Goal: Download file/media

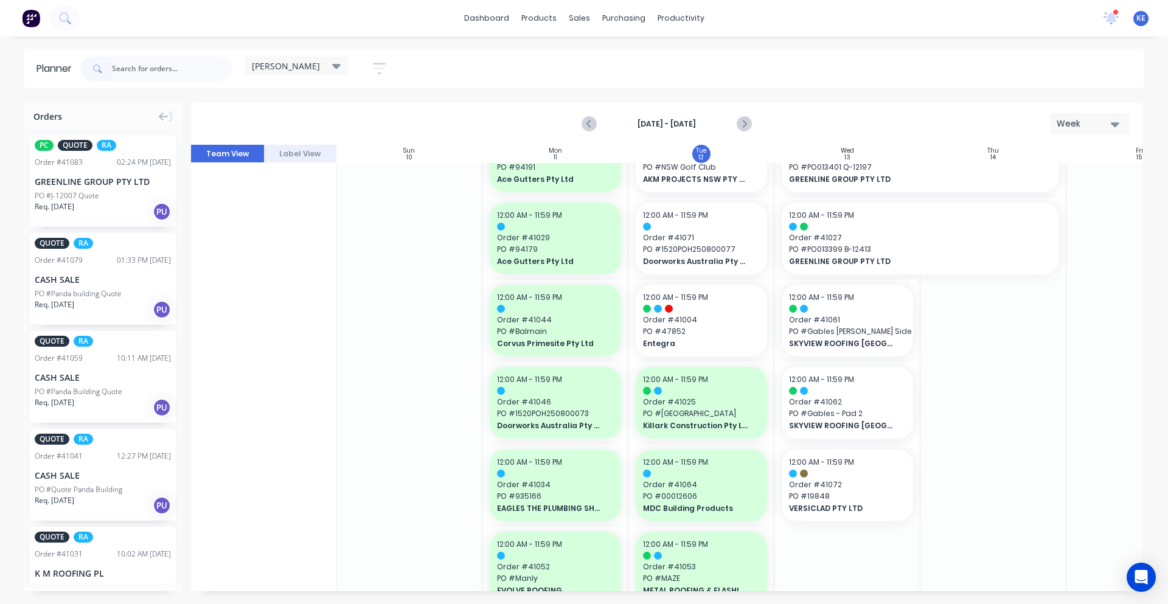
scroll to position [257, 1]
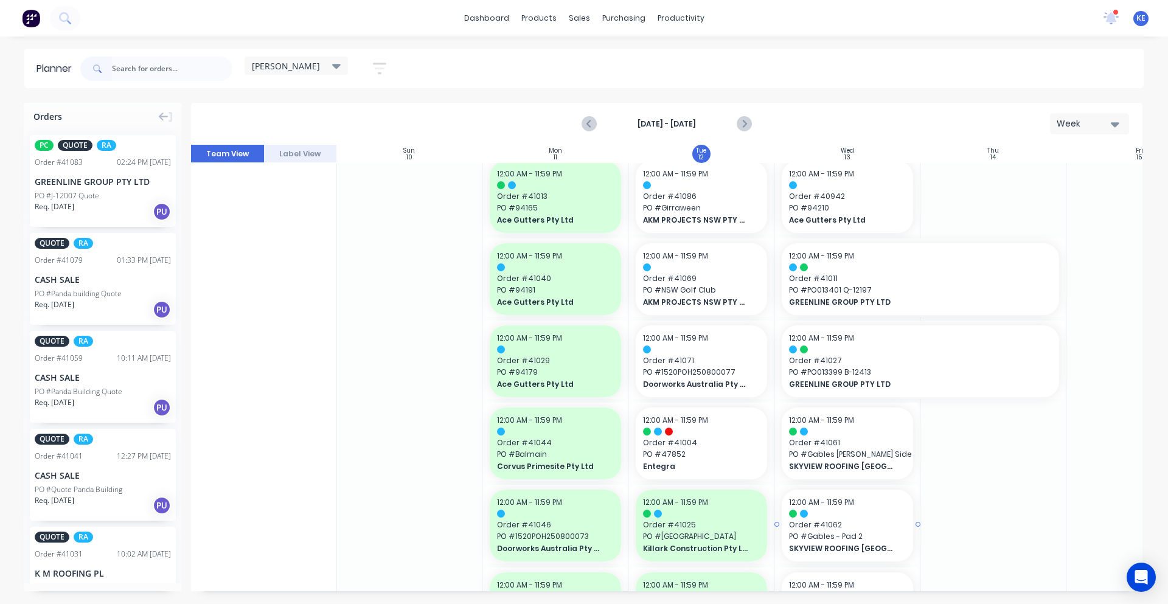
click at [813, 539] on span "PO # Gables - Pad 2" at bounding box center [847, 536] width 117 height 11
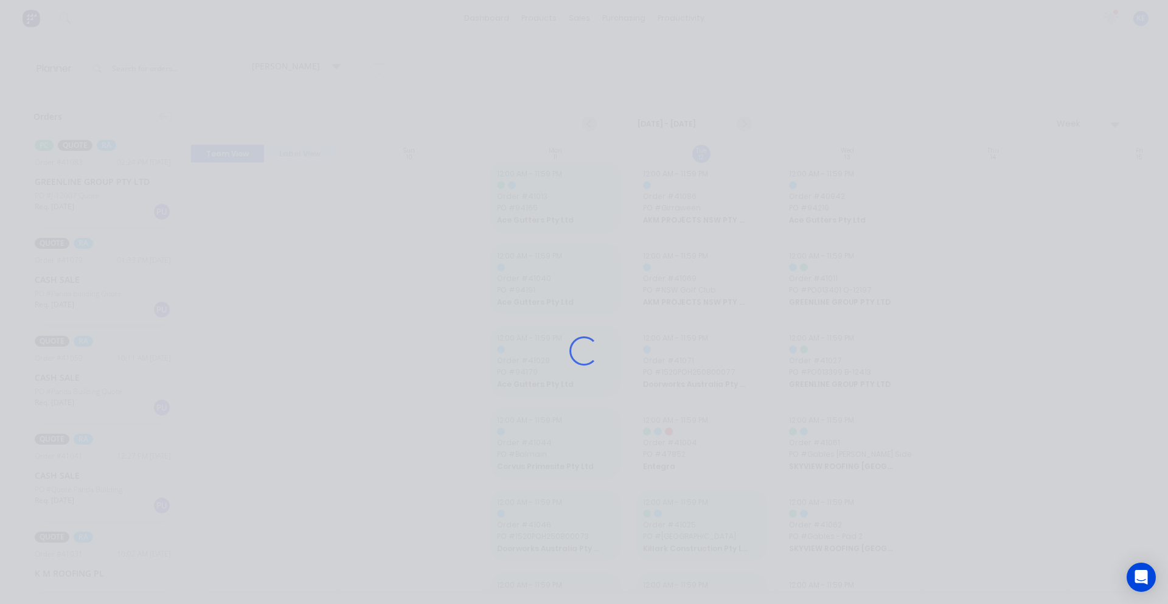
drag, startPoint x: 687, startPoint y: 493, endPoint x: 532, endPoint y: 381, distance: 190.8
click at [532, 381] on div "Loading..." at bounding box center [583, 351] width 973 height 604
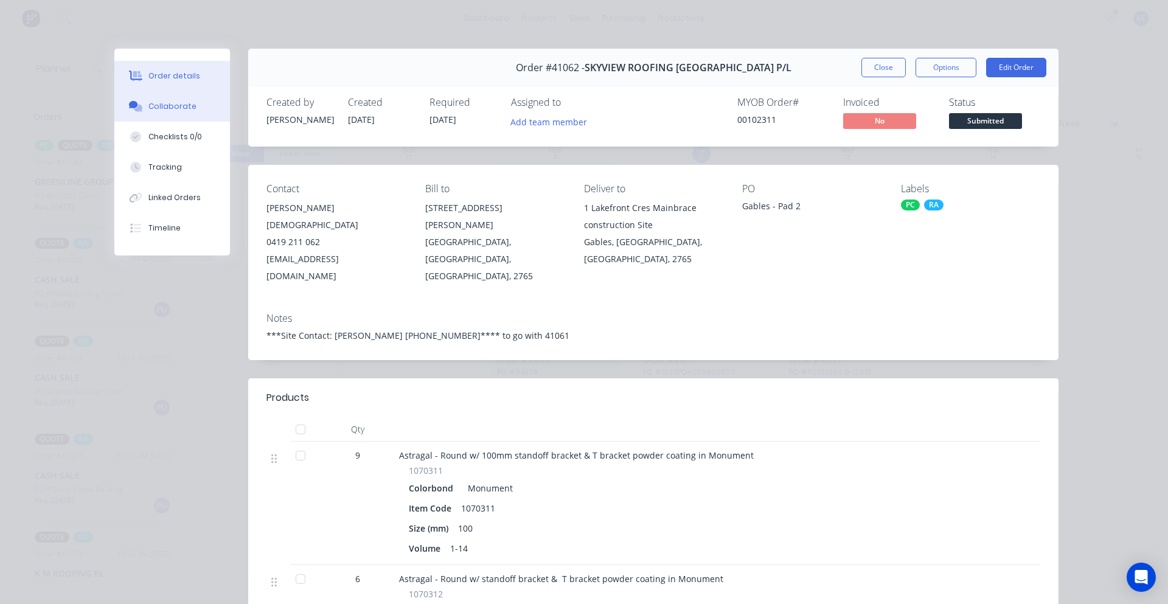
click at [179, 108] on div "Collaborate" at bounding box center [172, 106] width 48 height 11
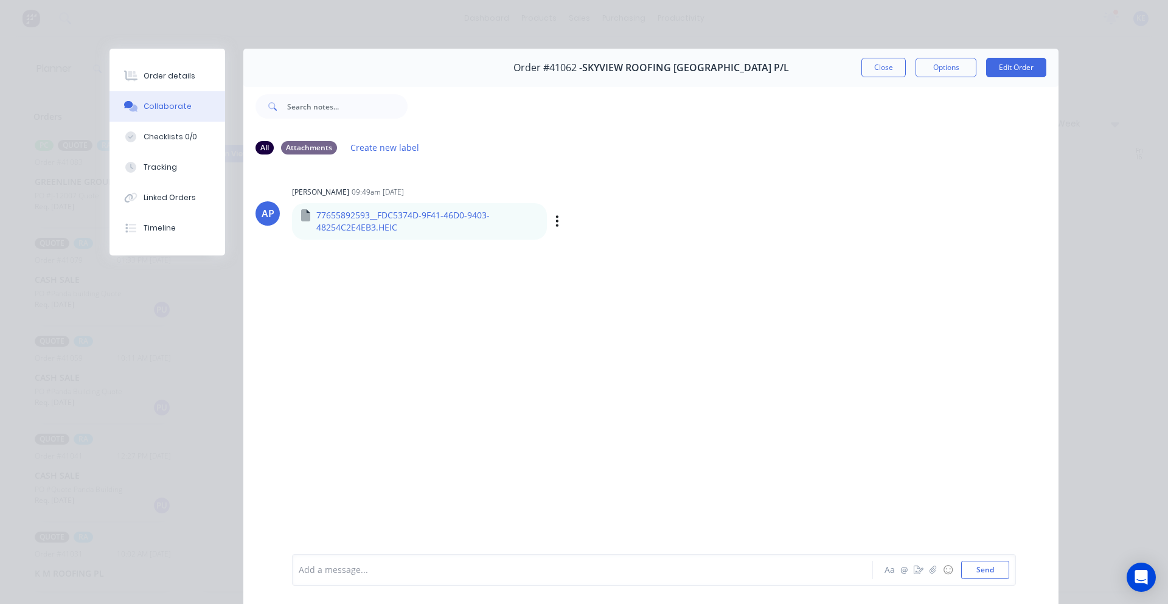
click at [356, 214] on p "77655892593__FDC5374D-9F41-46D0-9403-48254C2E4EB3.HEIC" at bounding box center [426, 221] width 221 height 25
click at [293, 141] on div "Attachments" at bounding box center [309, 146] width 56 height 13
click at [255, 147] on div "All" at bounding box center [264, 146] width 18 height 13
click at [556, 226] on icon "button" at bounding box center [557, 220] width 2 height 11
click at [581, 253] on button "Download" at bounding box center [637, 253] width 137 height 27
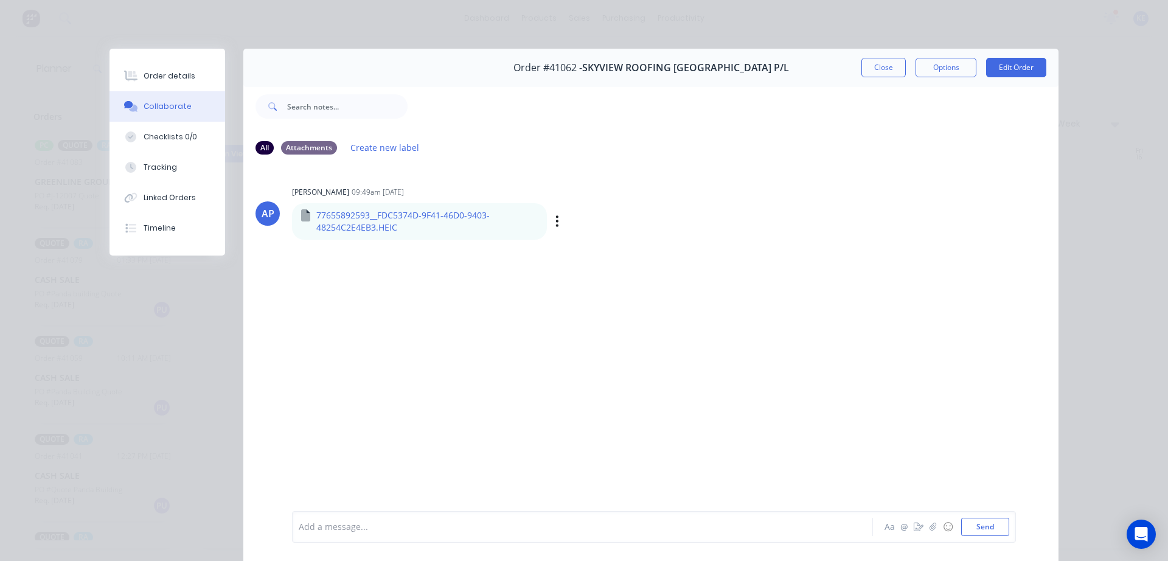
click at [448, 217] on p "77655892593__FDC5374D-9F41-46D0-9403-48254C2E4EB3.HEIC" at bounding box center [426, 221] width 221 height 25
click at [448, 216] on p "77655892593__FDC5374D-9F41-46D0-9403-48254C2E4EB3.HEIC" at bounding box center [426, 221] width 221 height 25
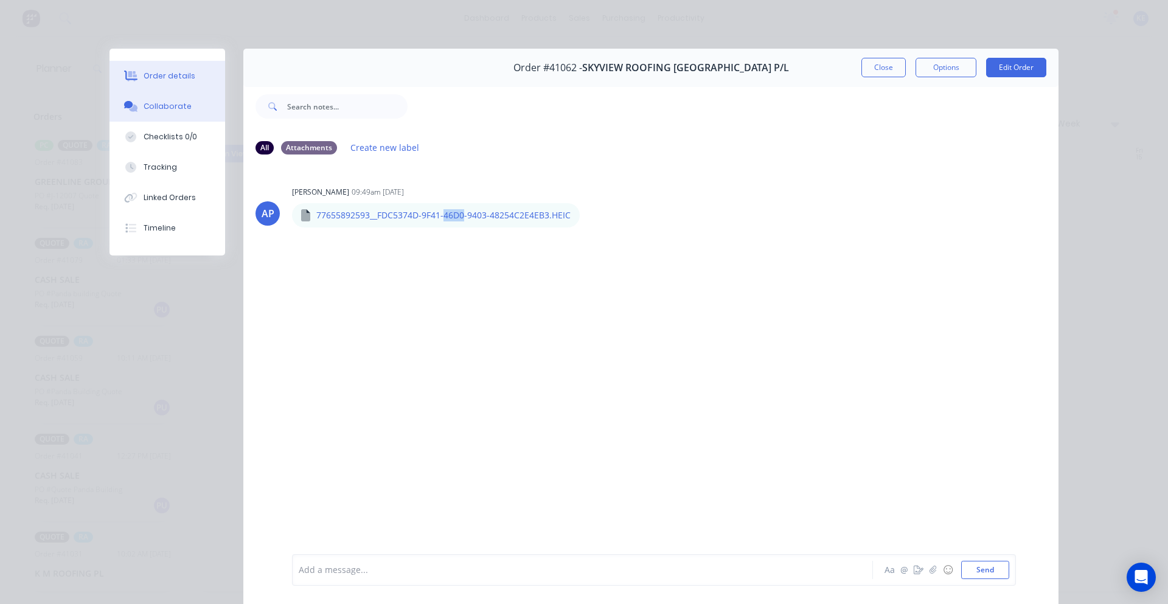
click at [148, 81] on div "Order details" at bounding box center [170, 76] width 52 height 11
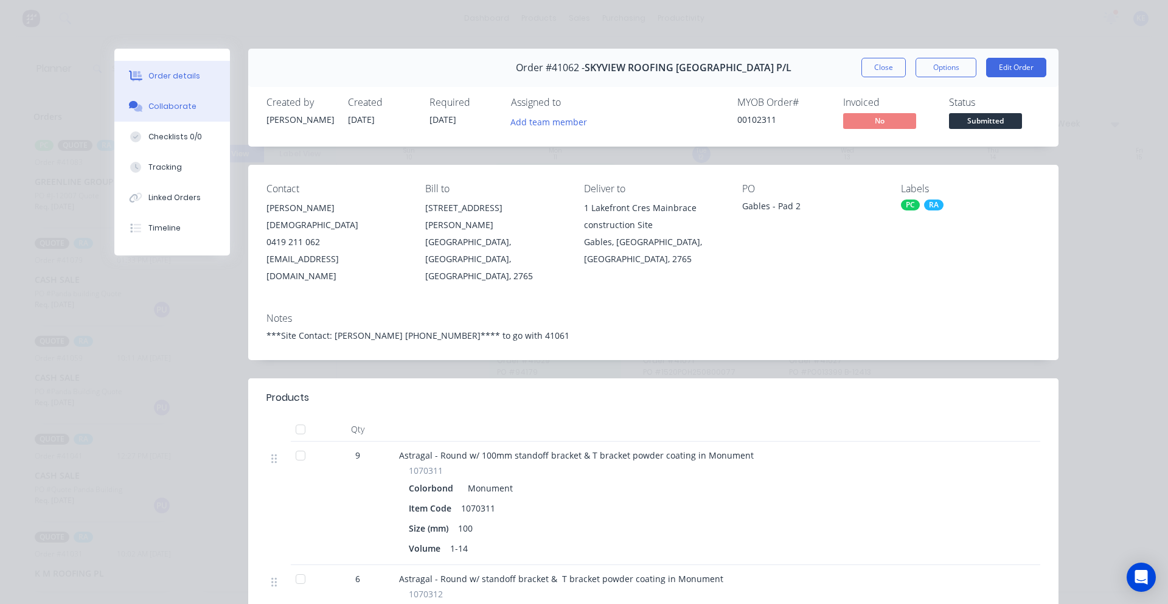
click at [154, 115] on button "Collaborate" at bounding box center [172, 106] width 116 height 30
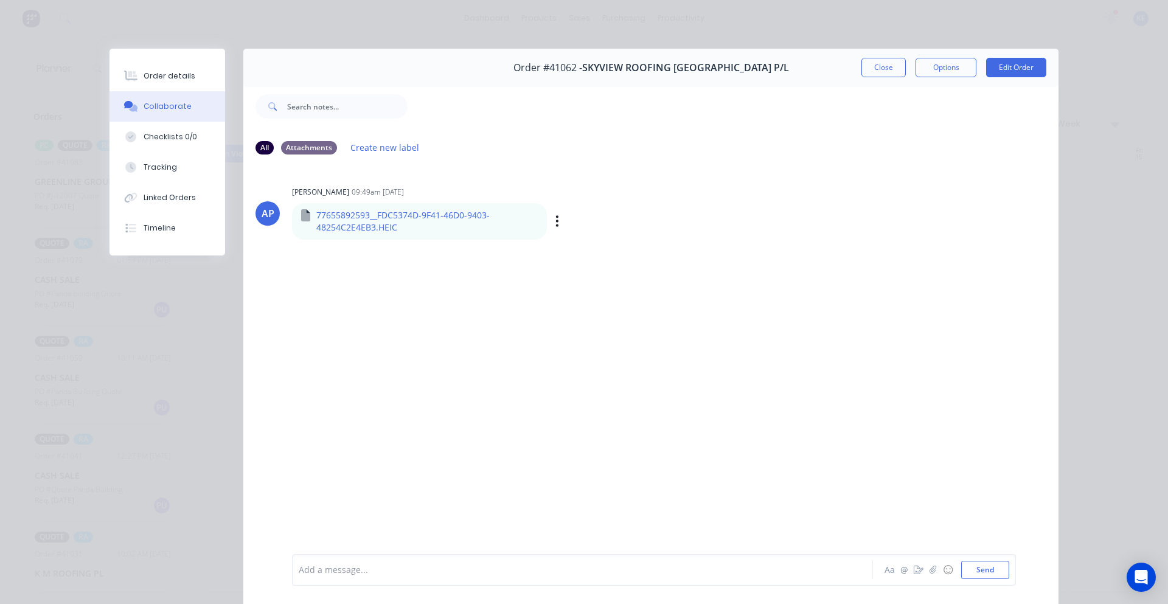
click at [390, 215] on p "77655892593__FDC5374D-9F41-46D0-9403-48254C2E4EB3.HEIC" at bounding box center [426, 221] width 221 height 25
click at [274, 251] on div "AP [PERSON_NAME] 09:49am [DATE] 77655892593__FDC5374D-9F41-46D0-9403-48254C2E4E…" at bounding box center [650, 359] width 815 height 388
click at [523, 227] on p "77655892593__FDC5374D-9F41-46D0-9403-48254C2E4EB3.HEIC" at bounding box center [426, 221] width 221 height 25
click at [523, 226] on p "77655892593__FDC5374D-9F41-46D0-9403-48254C2E4EB3.HEIC" at bounding box center [426, 221] width 221 height 25
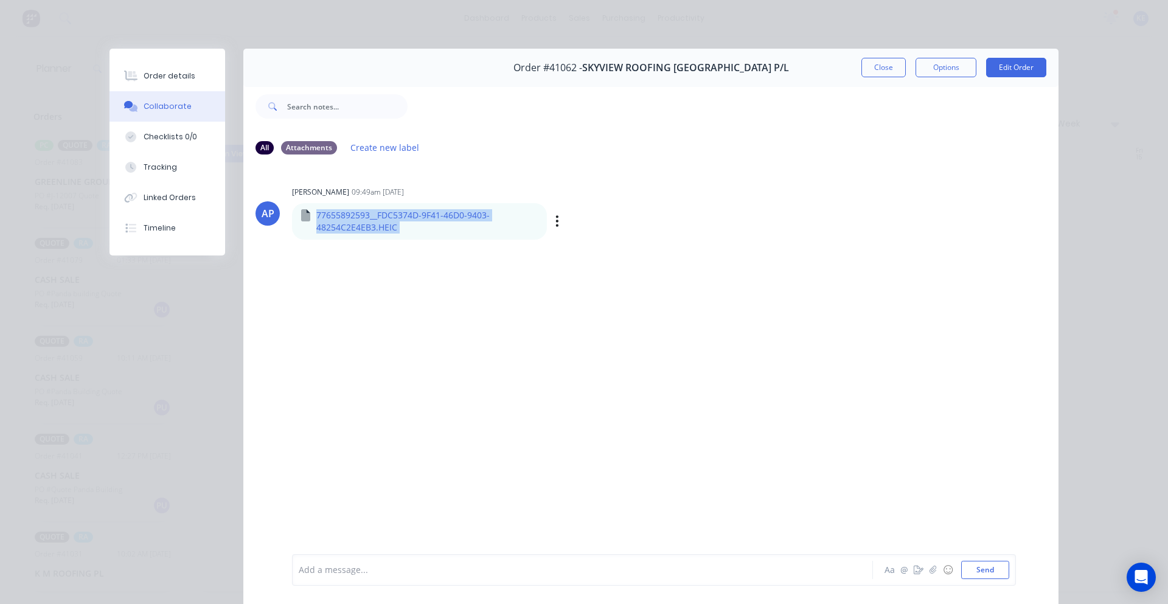
click at [523, 226] on p "77655892593__FDC5374D-9F41-46D0-9403-48254C2E4EB3.HEIC" at bounding box center [426, 221] width 221 height 25
click at [523, 225] on p "77655892593__FDC5374D-9F41-46D0-9403-48254C2E4EB3.HEIC" at bounding box center [426, 221] width 221 height 25
click at [518, 224] on p "77655892593__FDC5374D-9F41-46D0-9403-48254C2E4EB3.HEIC" at bounding box center [426, 221] width 221 height 25
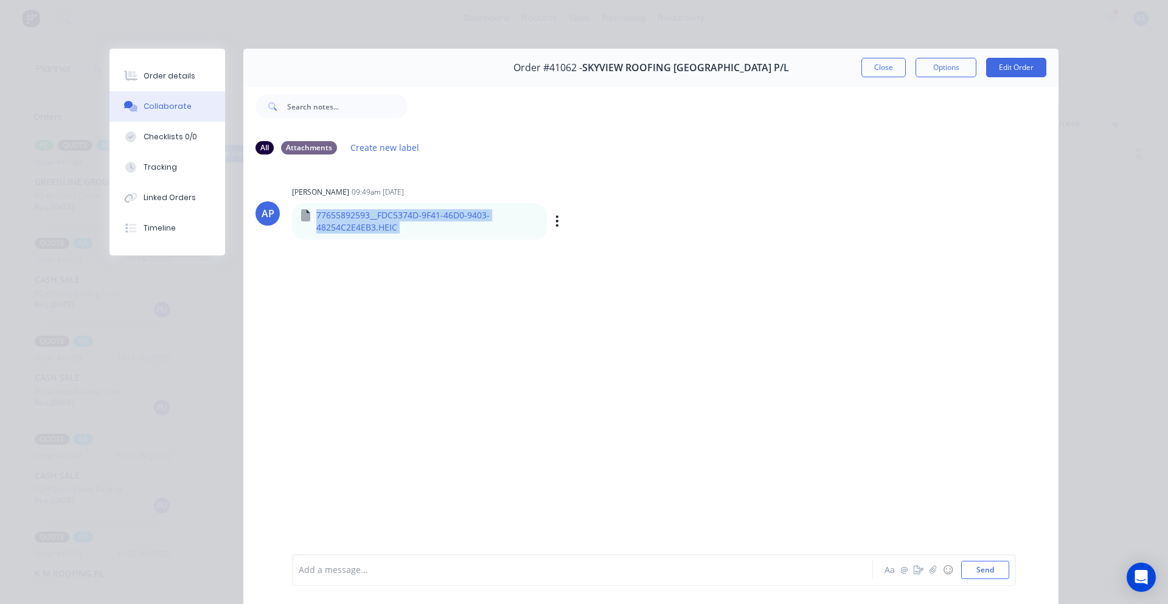
click at [518, 224] on p "77655892593__FDC5374D-9F41-46D0-9403-48254C2E4EB3.HEIC" at bounding box center [426, 221] width 221 height 25
drag, startPoint x: 556, startPoint y: 226, endPoint x: 615, endPoint y: 226, distance: 59.0
click at [556, 226] on div "Labels Download" at bounding box center [620, 221] width 137 height 18
click at [681, 227] on div "Labels Download" at bounding box center [620, 221] width 137 height 18
